Goal: Task Accomplishment & Management: Use online tool/utility

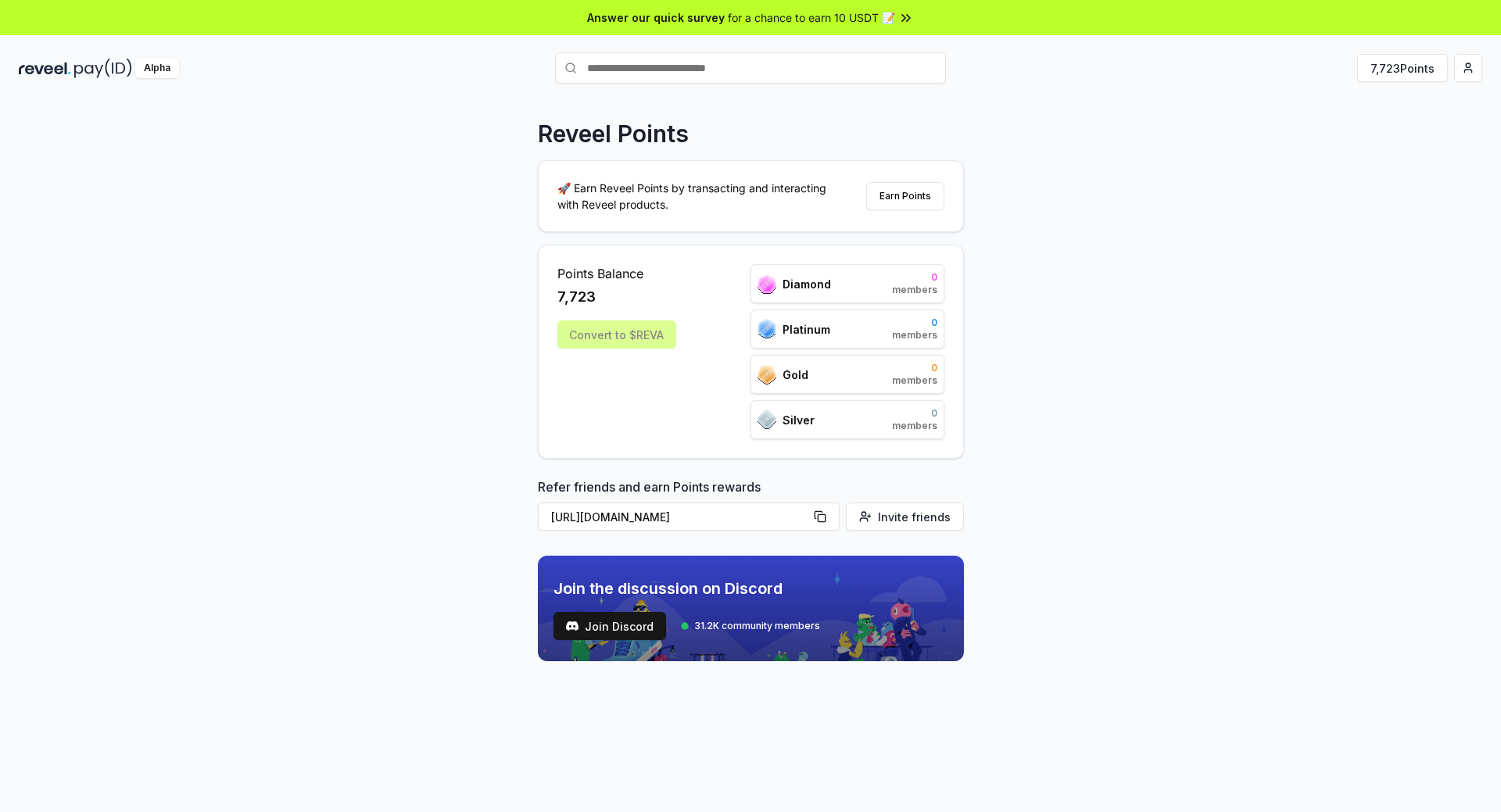
click at [614, 337] on div "Convert to $REVA" at bounding box center [617, 334] width 119 height 28
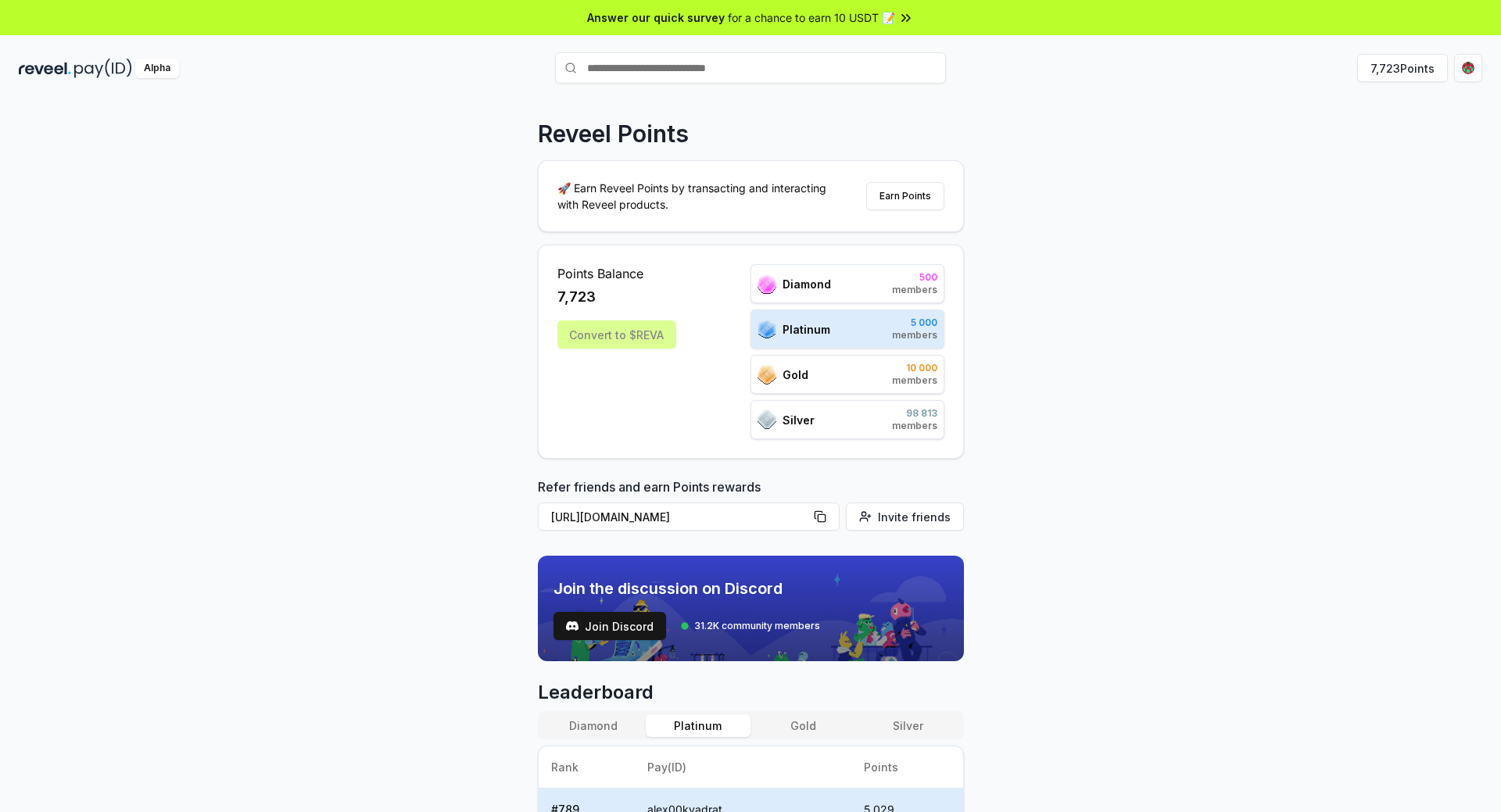
click at [622, 328] on div "Convert to $REVA" at bounding box center [617, 334] width 119 height 28
click at [636, 347] on div "Convert to $REVA" at bounding box center [617, 334] width 119 height 28
